Goal: Task Accomplishment & Management: Manage account settings

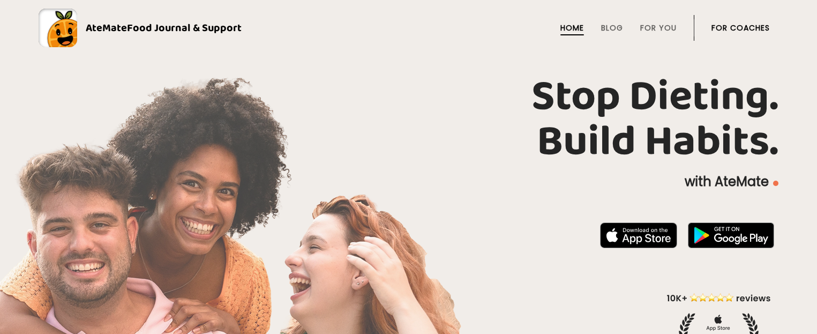
click at [735, 21] on li "For Coaches" at bounding box center [740, 28] width 58 height 26
click at [735, 24] on link "For Coaches" at bounding box center [740, 28] width 58 height 9
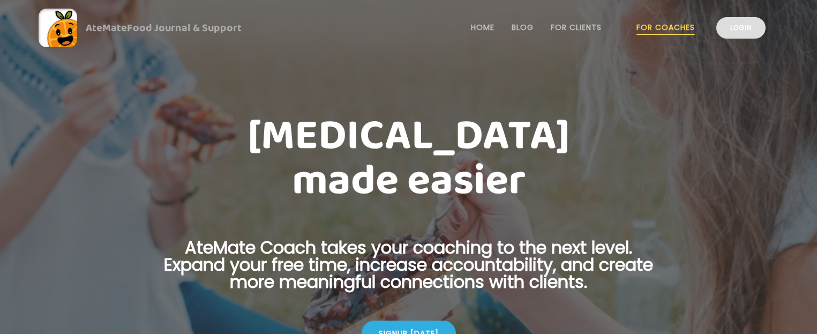
click at [735, 35] on link "Login" at bounding box center [740, 27] width 49 height 21
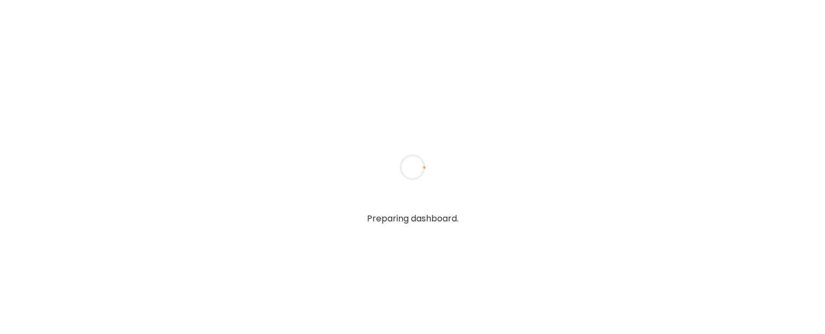
type input "**********"
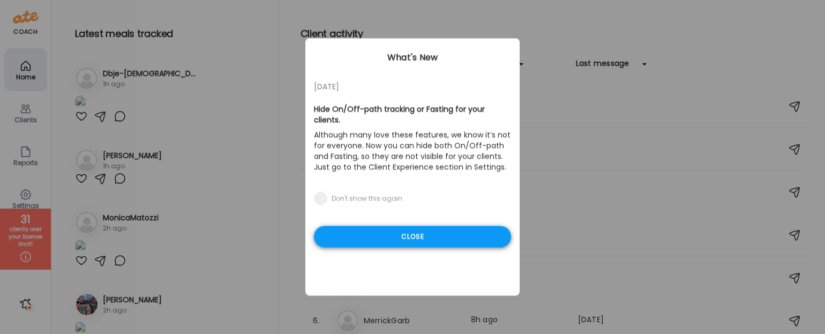
click at [394, 227] on div "Close" at bounding box center [412, 236] width 197 height 21
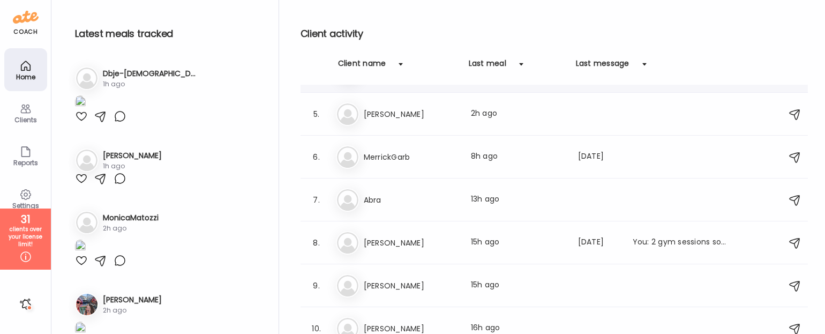
scroll to position [166, 0]
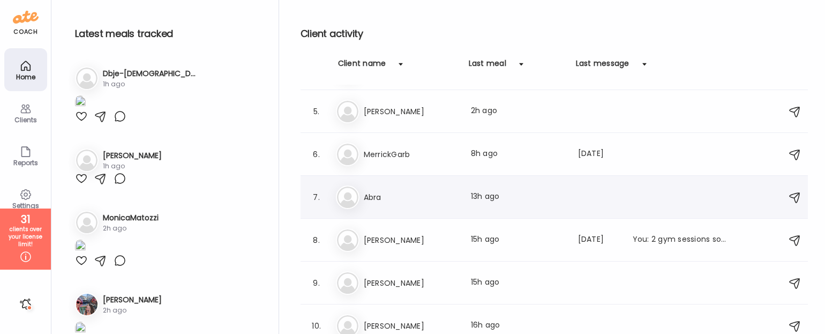
click at [395, 205] on div "Ab Abra Last meal: 13h ago" at bounding box center [556, 197] width 440 height 24
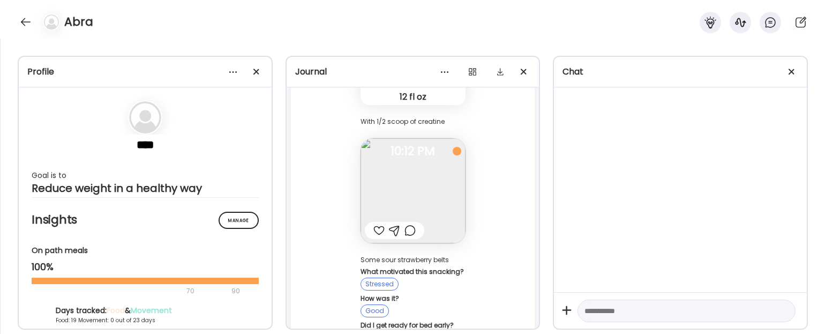
scroll to position [41736, 0]
click at [785, 71] on div at bounding box center [791, 71] width 21 height 21
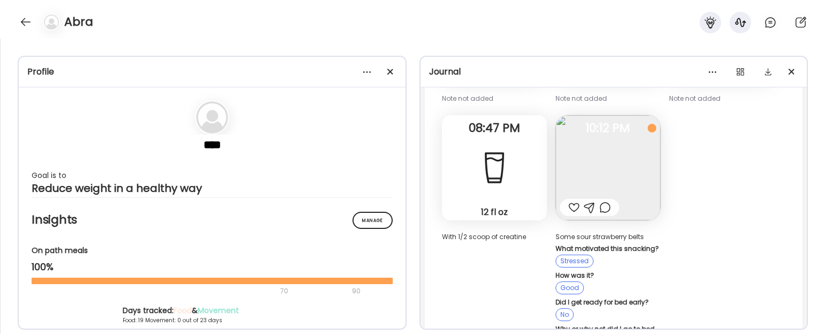
scroll to position [21967, 0]
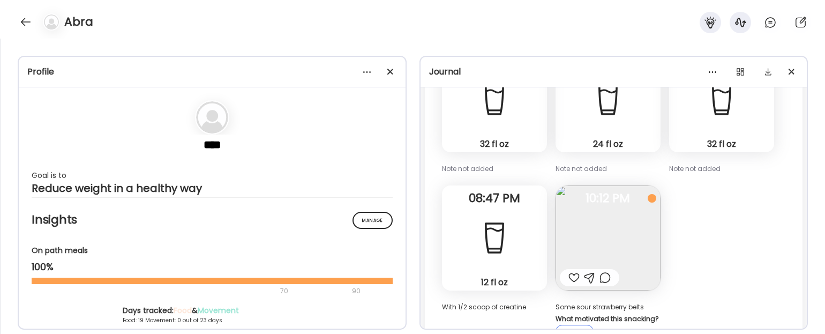
click at [611, 210] on img at bounding box center [607, 237] width 105 height 105
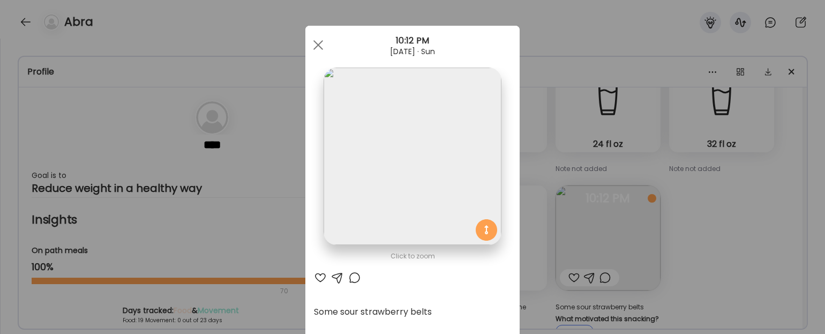
click at [707, 250] on div "Ate Coach Dashboard Wahoo! It’s official Take a moment to set up your Coach Pro…" at bounding box center [412, 167] width 825 height 334
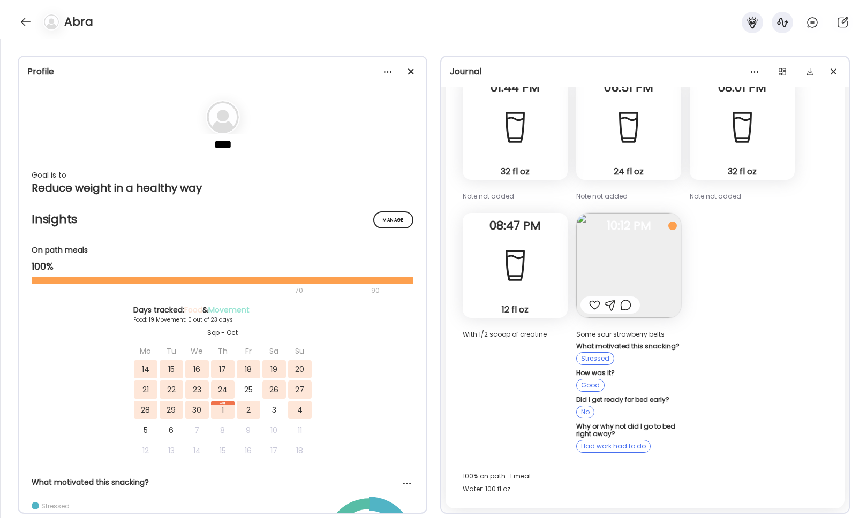
scroll to position [21917, 0]
